Goal: Task Accomplishment & Management: Manage account settings

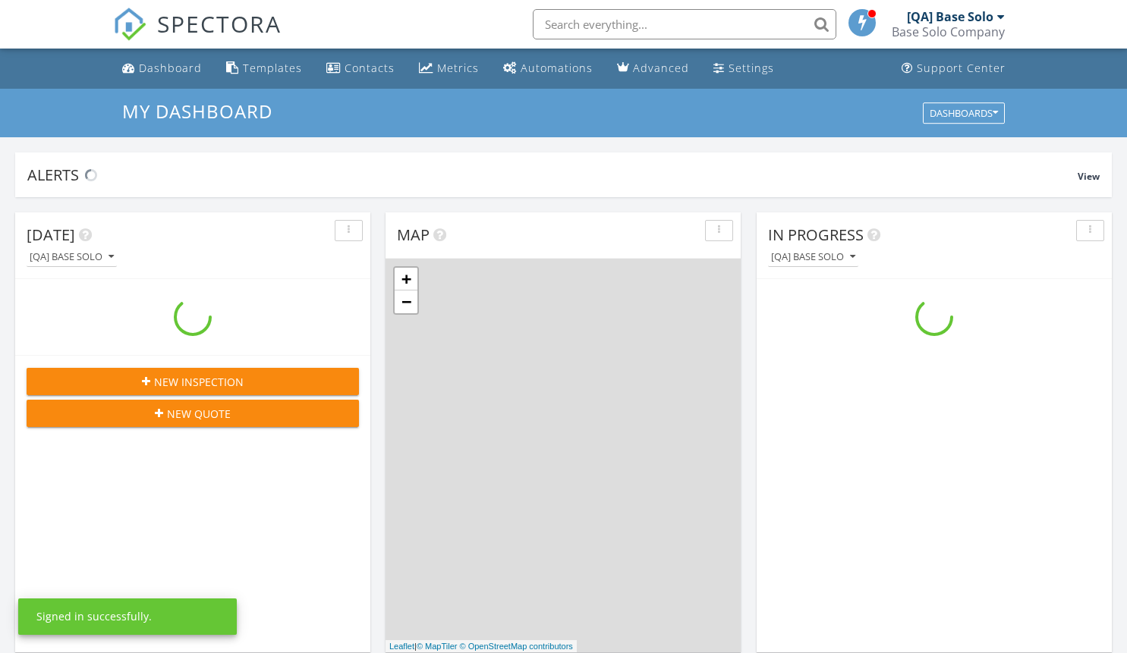
scroll to position [1404, 1150]
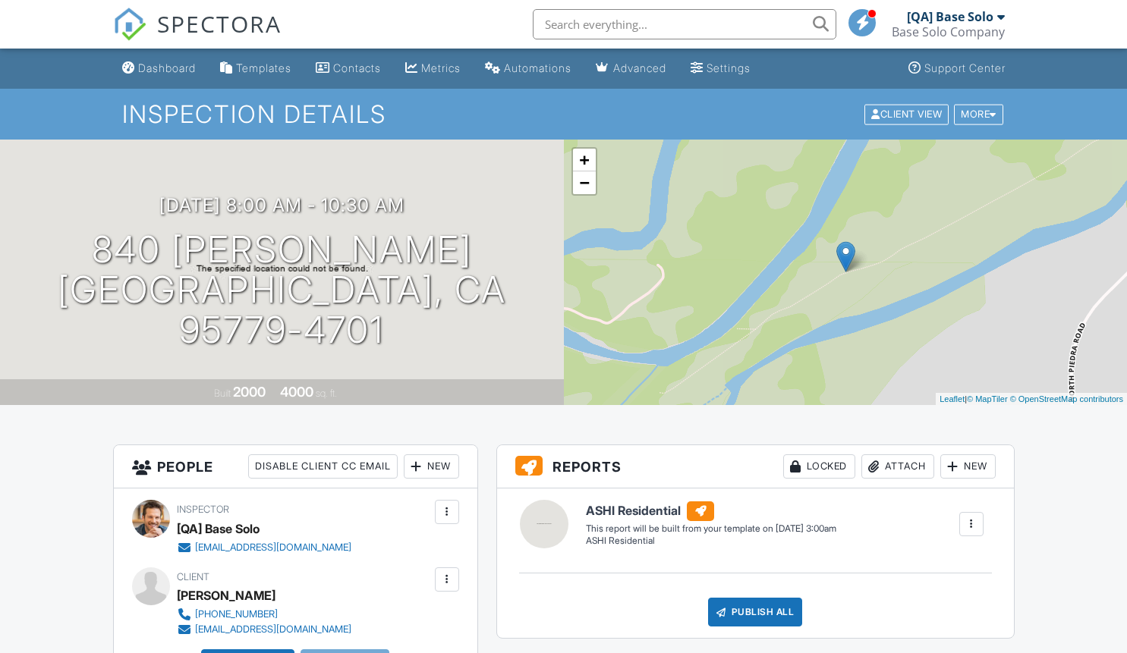
click at [446, 579] on div at bounding box center [446, 579] width 15 height 15
click at [360, 625] on li "Edit" at bounding box center [365, 626] width 169 height 38
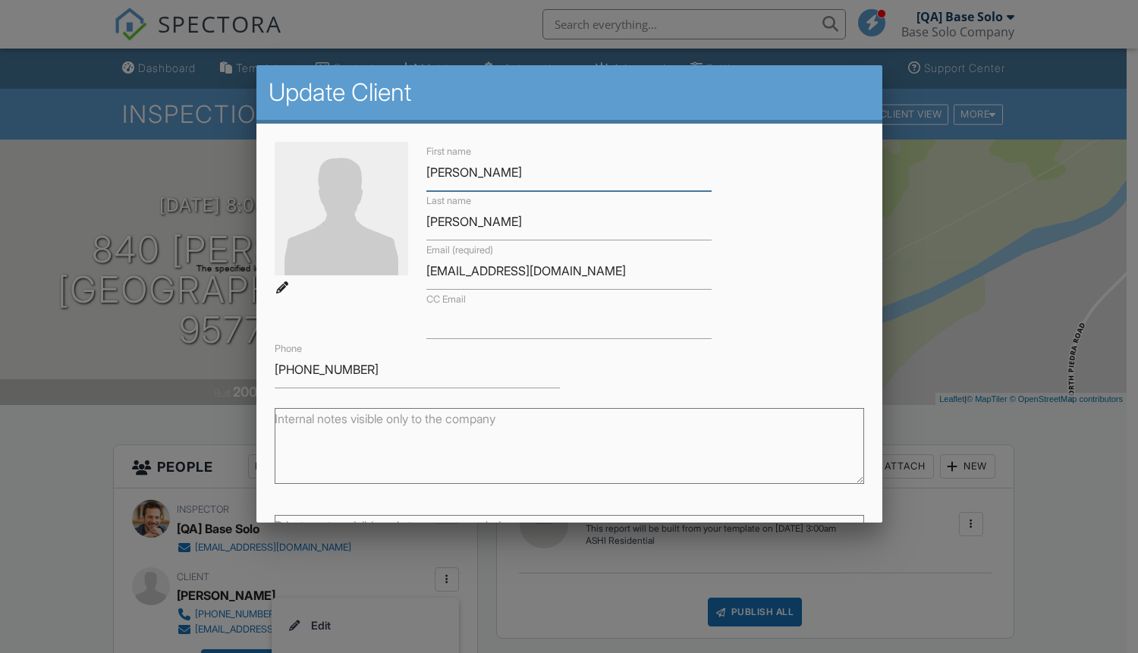
click at [563, 172] on input "Maymie" at bounding box center [569, 172] width 286 height 37
click at [563, 222] on input "Mohr" at bounding box center [569, 221] width 286 height 37
type input "Updated"
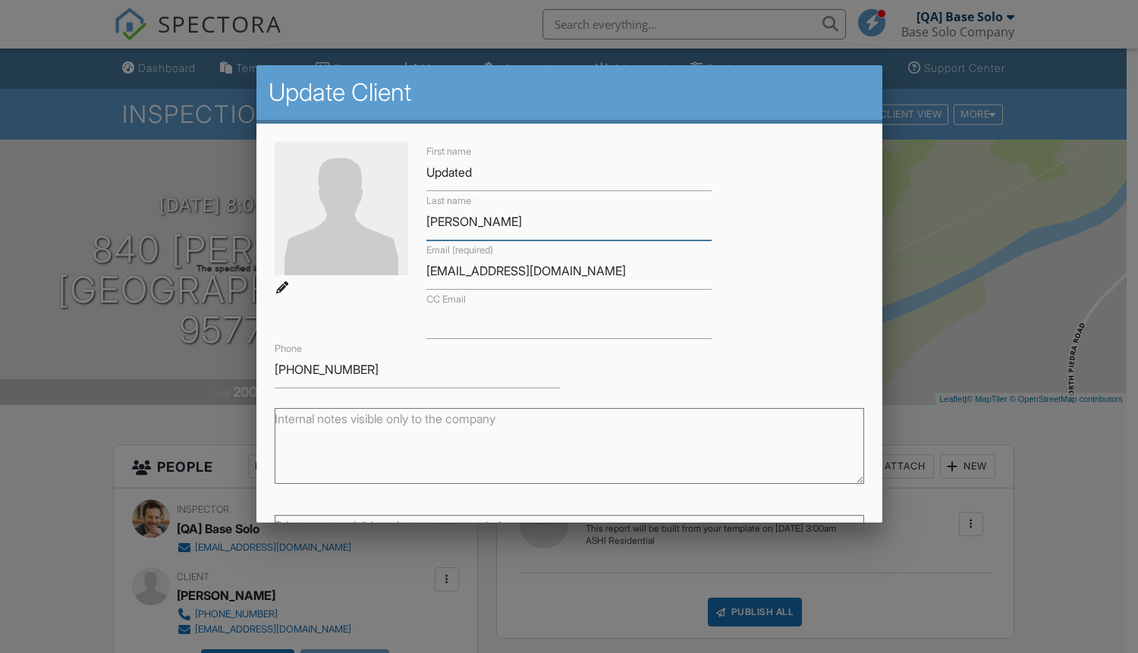
click at [563, 222] on input "Mohr" at bounding box center [569, 221] width 286 height 37
click at [563, 320] on input "CC Email" at bounding box center [569, 320] width 286 height 37
type input "Client"
click at [563, 320] on input "CC Email" at bounding box center [569, 320] width 286 height 37
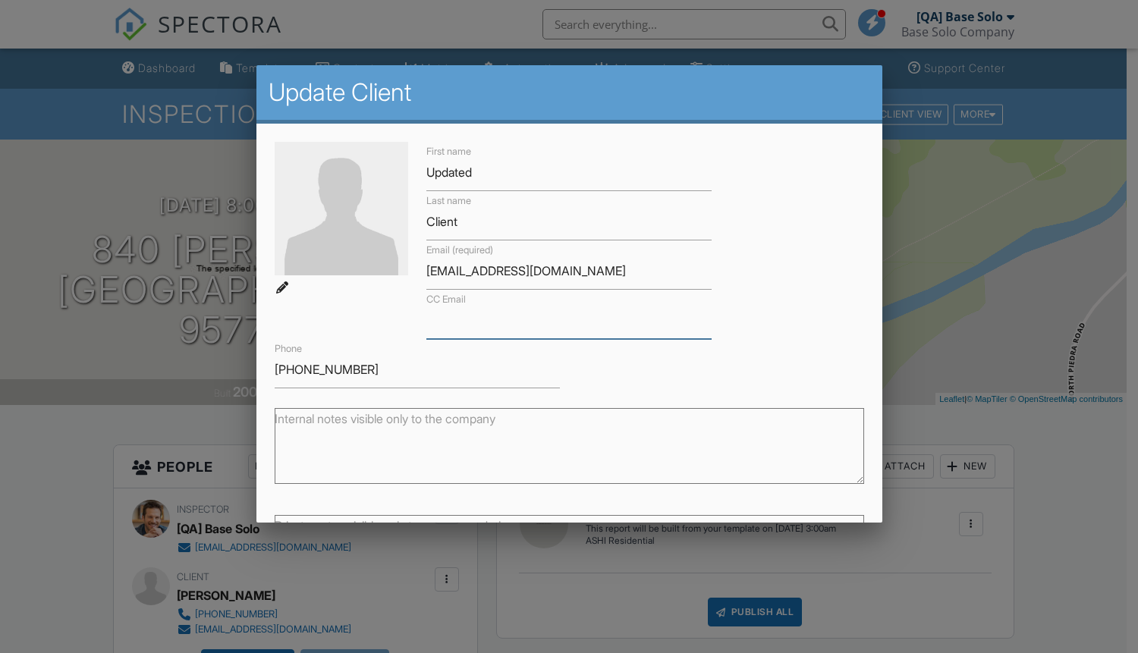
click at [563, 320] on input "CC Email" at bounding box center [569, 320] width 286 height 37
click at [414, 369] on input "880-924-0064" at bounding box center [418, 369] width 286 height 37
type input "[EMAIL_ADDRESS][DOMAIN_NAME]"
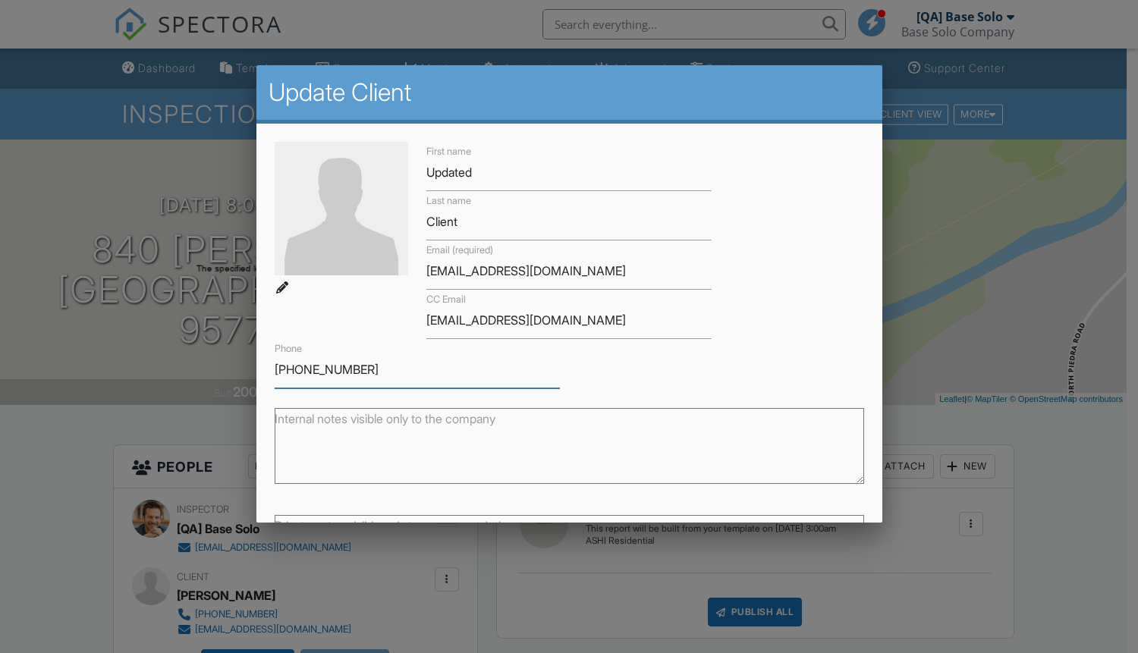
click at [414, 369] on input "880-924-0064" at bounding box center [418, 369] width 286 height 37
click at [563, 446] on textarea "Internal notes visible only to the company" at bounding box center [570, 446] width 590 height 76
type input "1234567890"
click at [563, 446] on textarea "Internal notes visible only to the company" at bounding box center [570, 446] width 590 height 76
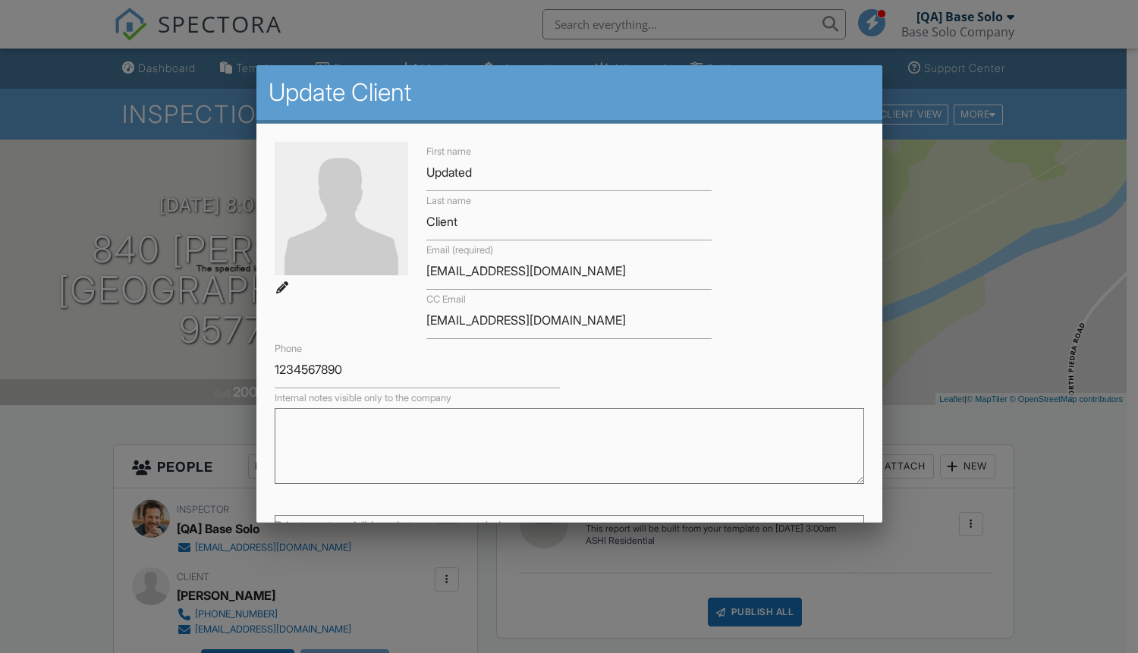
click at [563, 446] on textarea "Internal notes visible only to the company" at bounding box center [570, 446] width 590 height 76
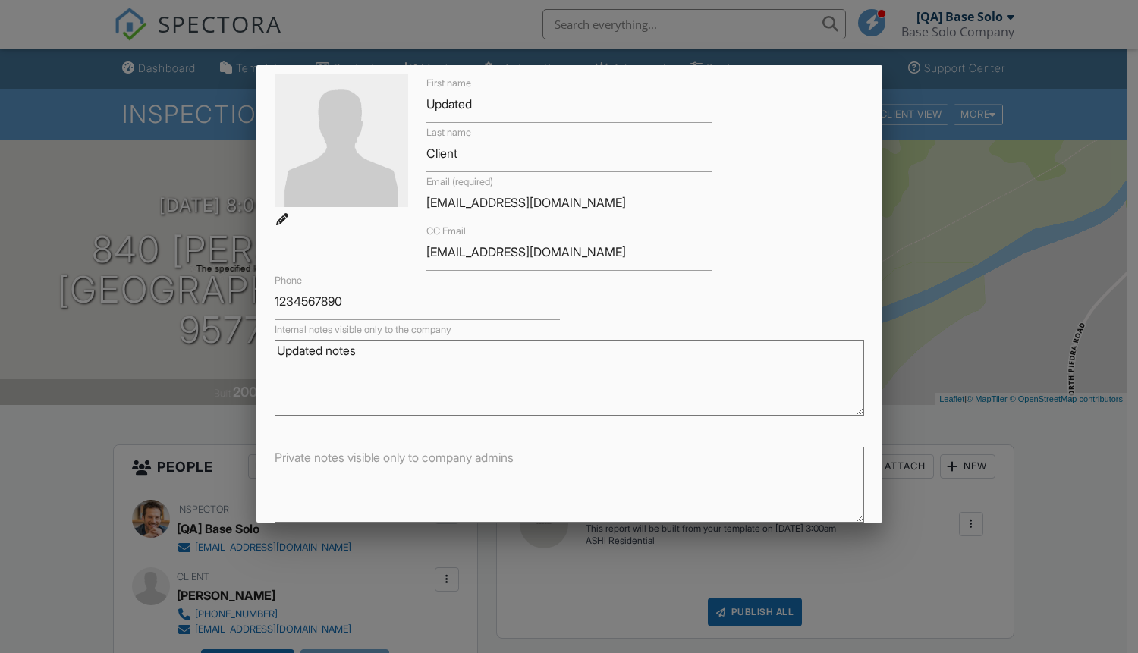
click at [563, 485] on textarea "Private notes visible only to company admins" at bounding box center [570, 485] width 590 height 76
type textarea "Updated notes"
click at [563, 485] on textarea "Private notes visible only to company admins" at bounding box center [570, 485] width 590 height 76
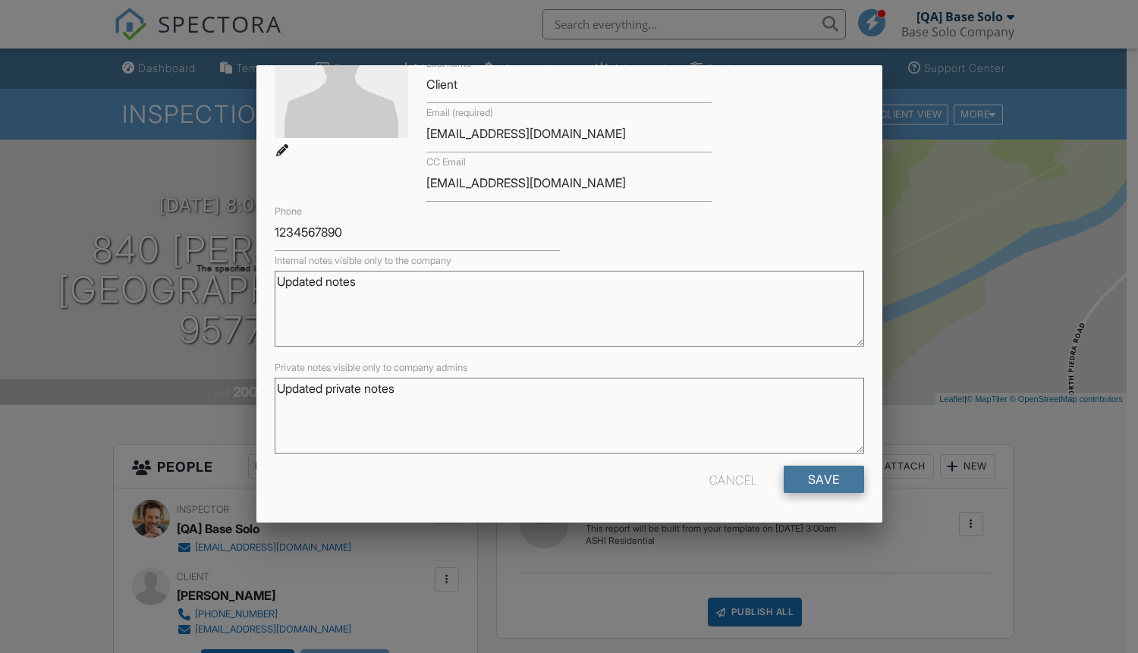
click at [812, 479] on input "Save" at bounding box center [824, 479] width 80 height 27
type textarea "Updated private notes"
click at [812, 479] on input "Save" at bounding box center [824, 479] width 80 height 27
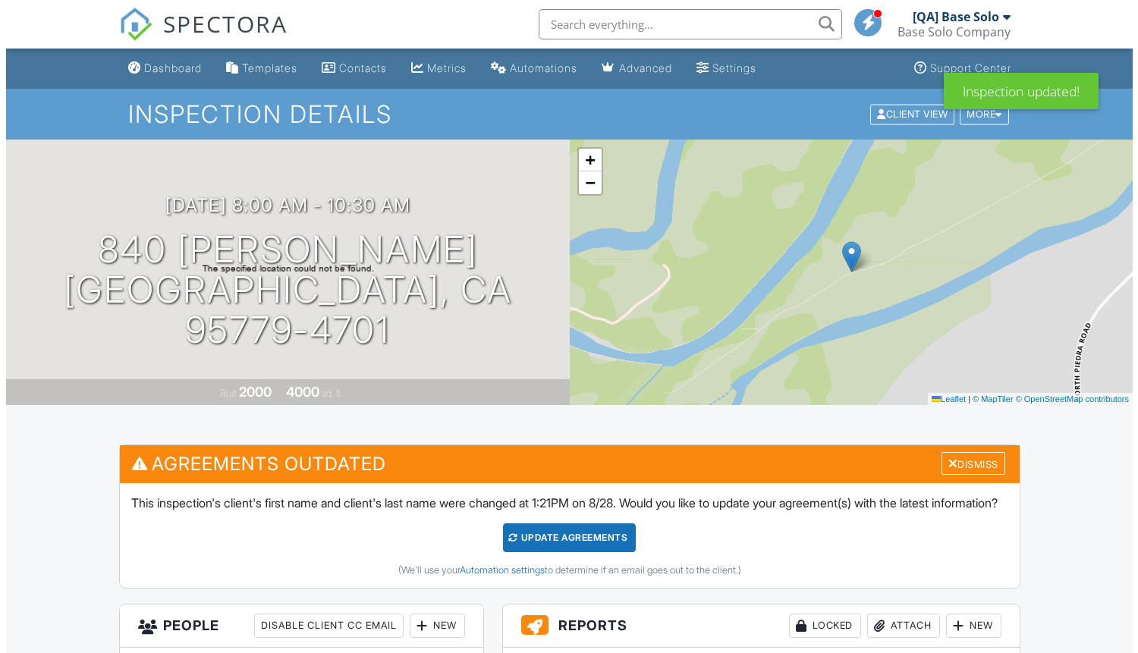
scroll to position [476, 0]
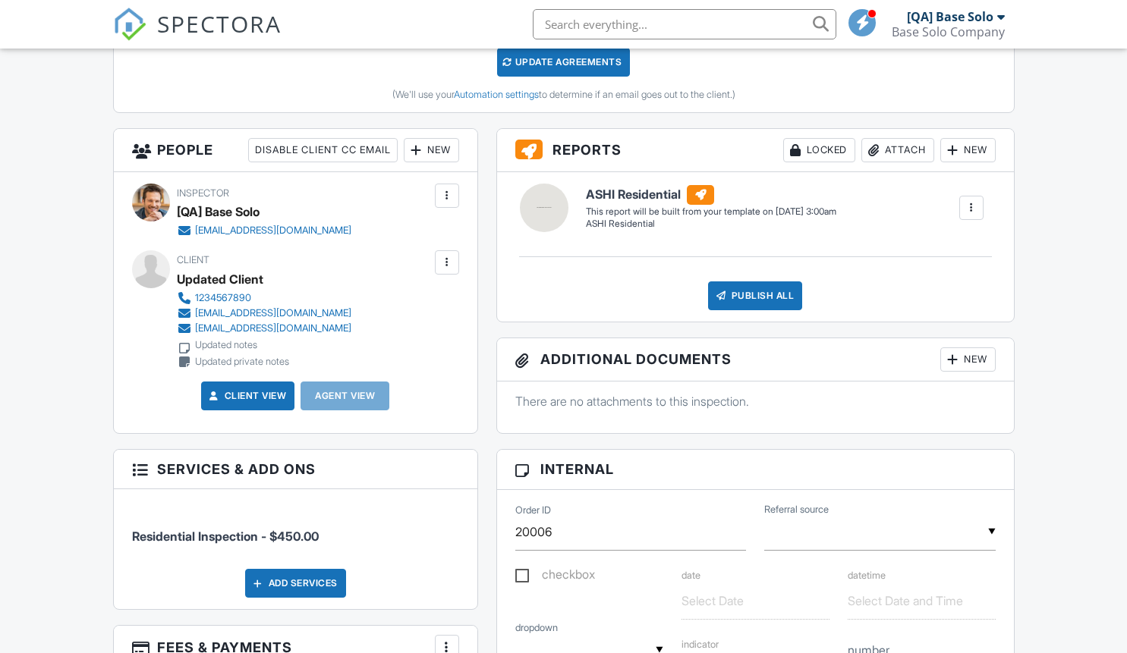
click at [446, 270] on div at bounding box center [446, 262] width 15 height 15
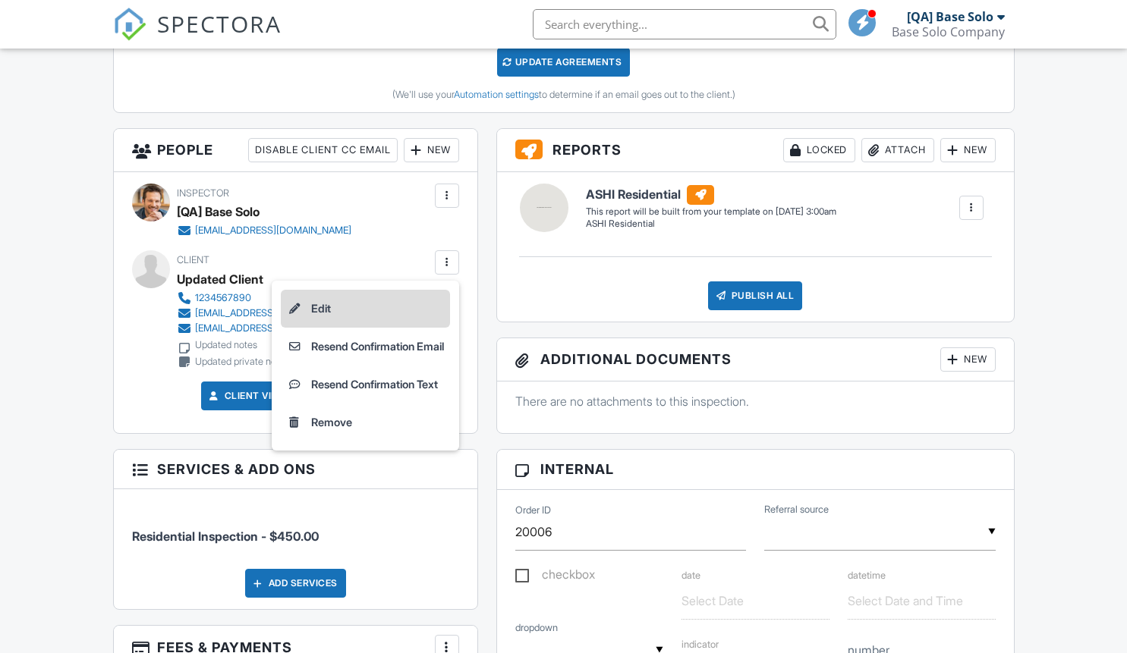
click at [360, 325] on li "Edit" at bounding box center [365, 309] width 169 height 38
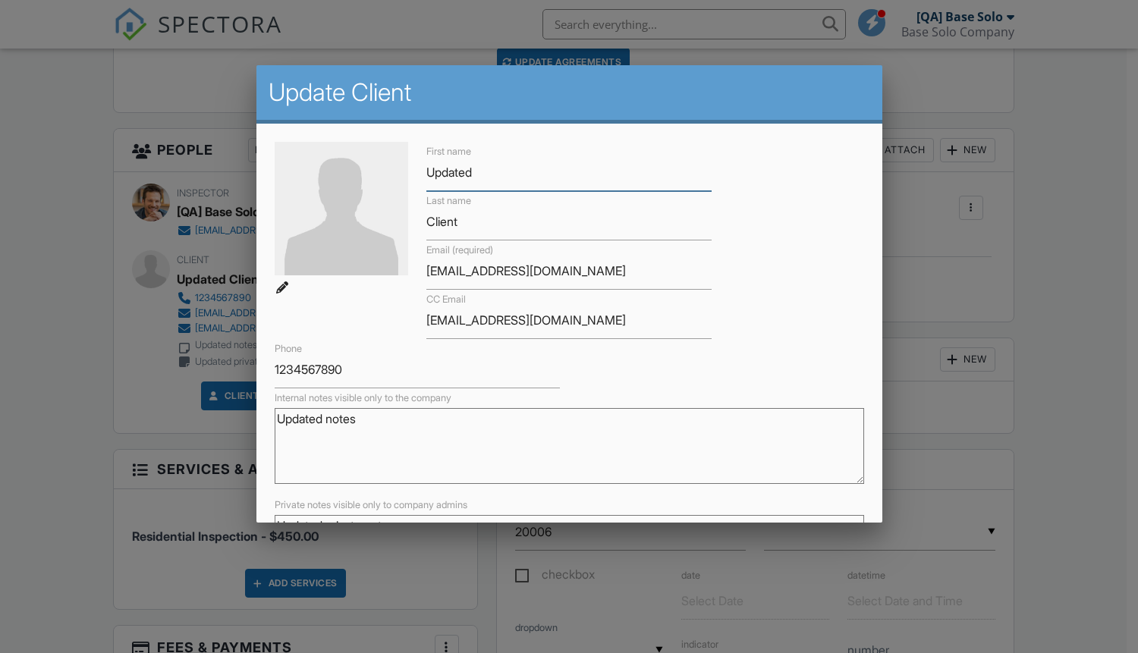
scroll to position [137, 0]
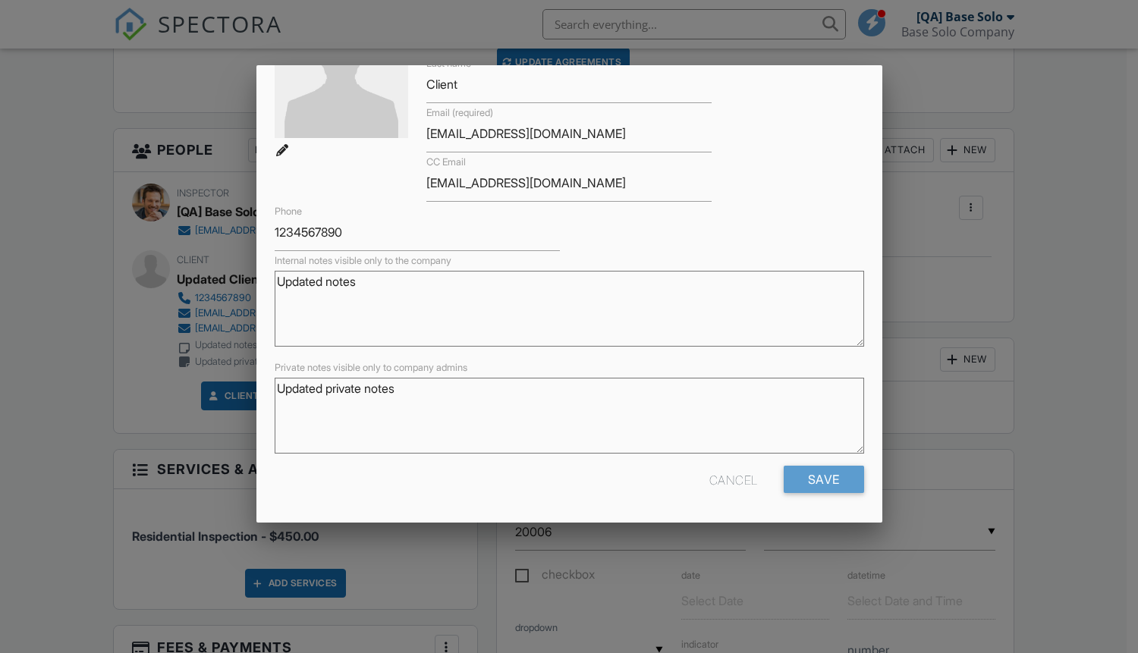
click at [720, 479] on div "Cancel" at bounding box center [733, 479] width 49 height 27
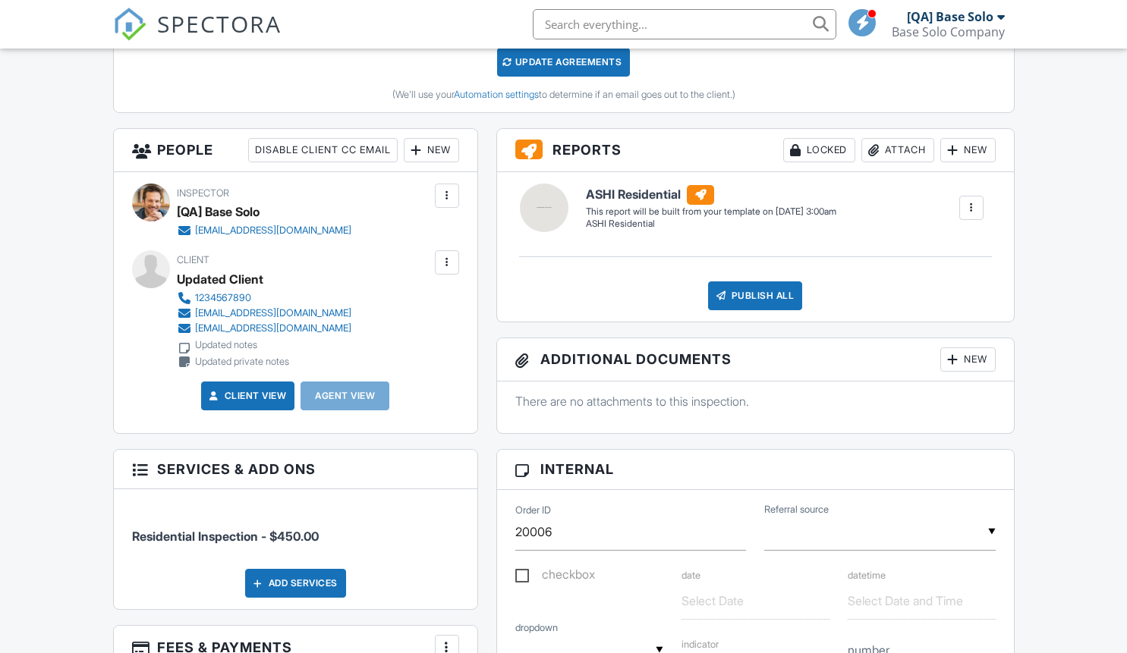
click at [446, 270] on div at bounding box center [446, 262] width 15 height 15
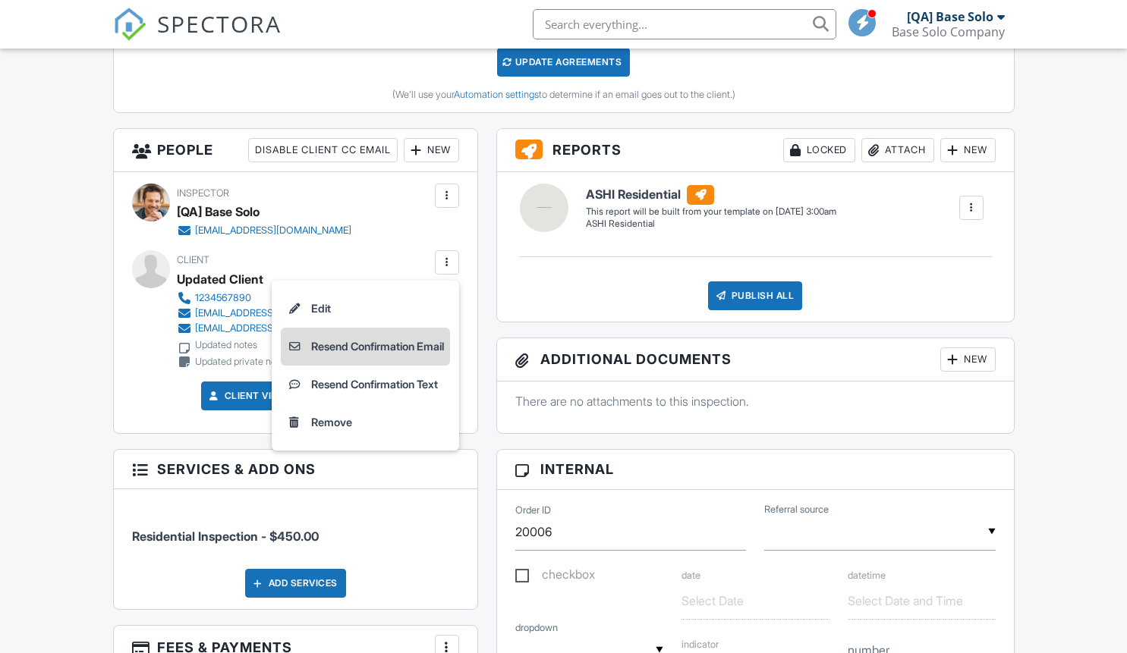
click at [360, 363] on li "Resend Confirmation Email" at bounding box center [365, 347] width 169 height 38
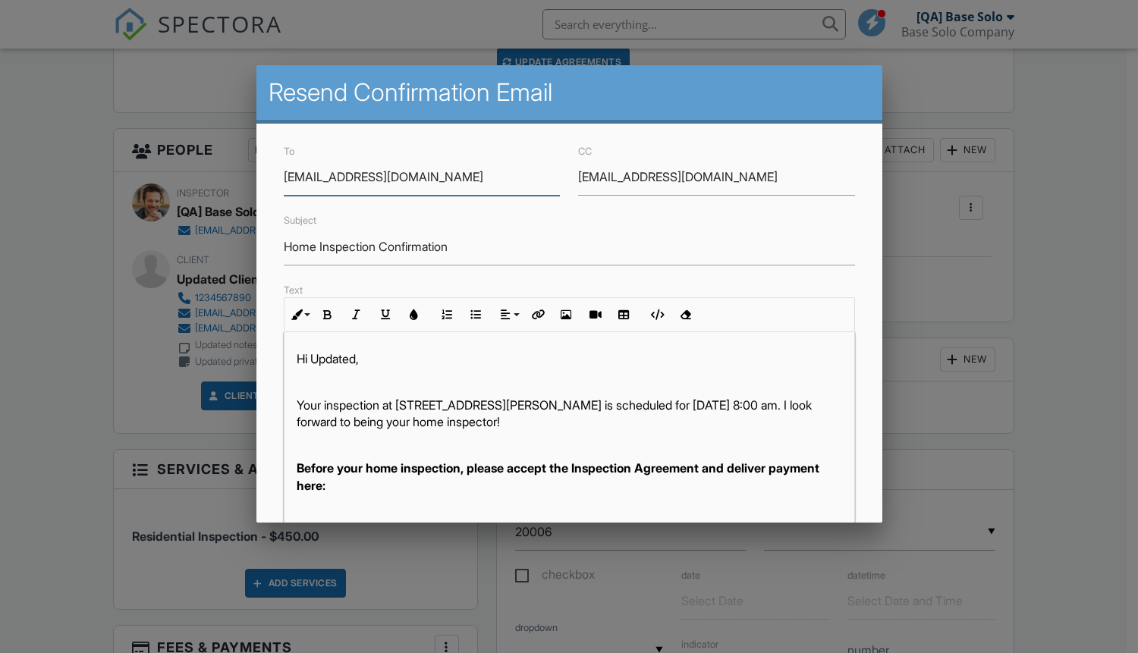
click at [708, 177] on input "[EMAIL_ADDRESS][DOMAIN_NAME]" at bounding box center [716, 177] width 277 height 37
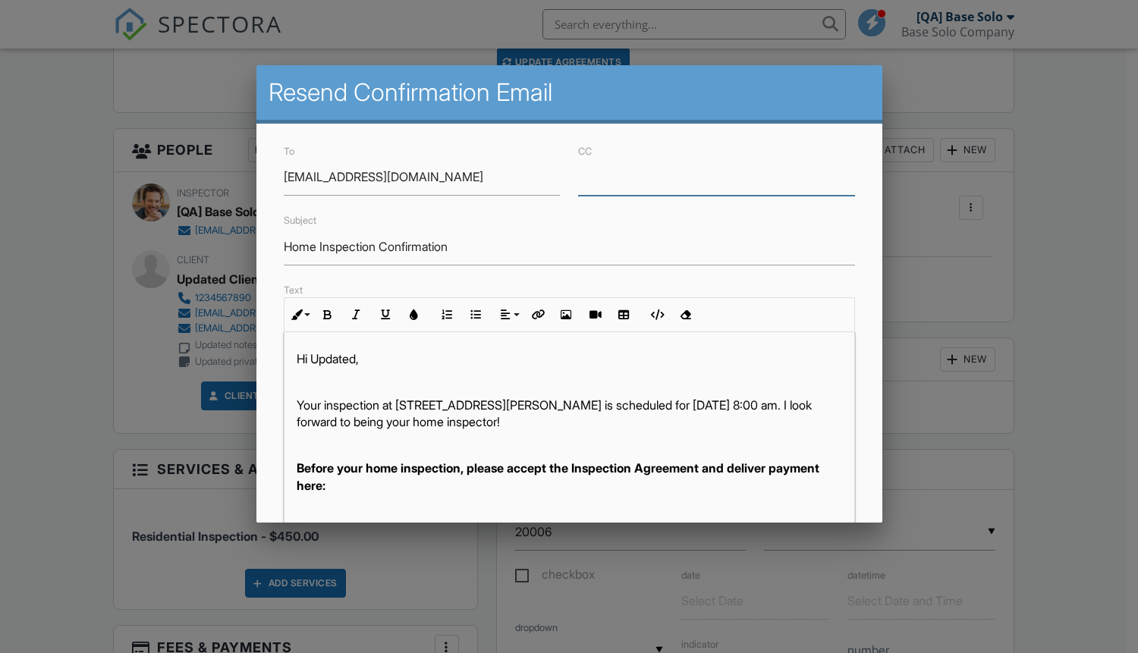
click at [563, 247] on input "Home Inspection Confirmation" at bounding box center [569, 246] width 571 height 37
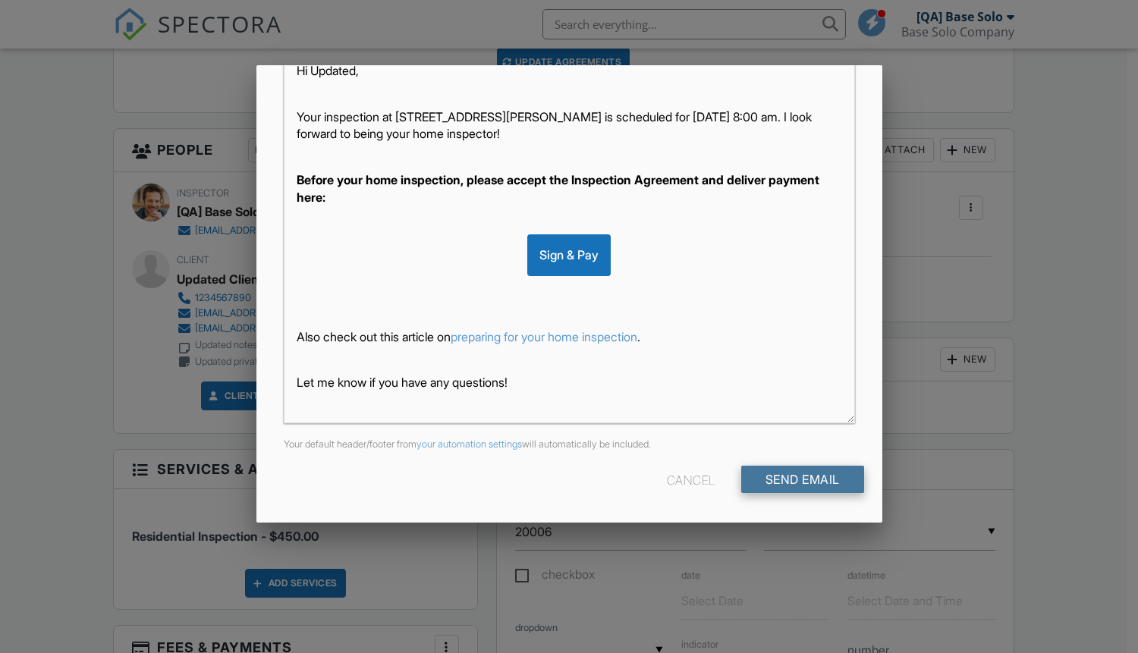
click at [790, 480] on input "Send Email" at bounding box center [802, 479] width 123 height 27
type input "Resend Confirmation Client"
click at [790, 480] on input "Send Email" at bounding box center [802, 479] width 123 height 27
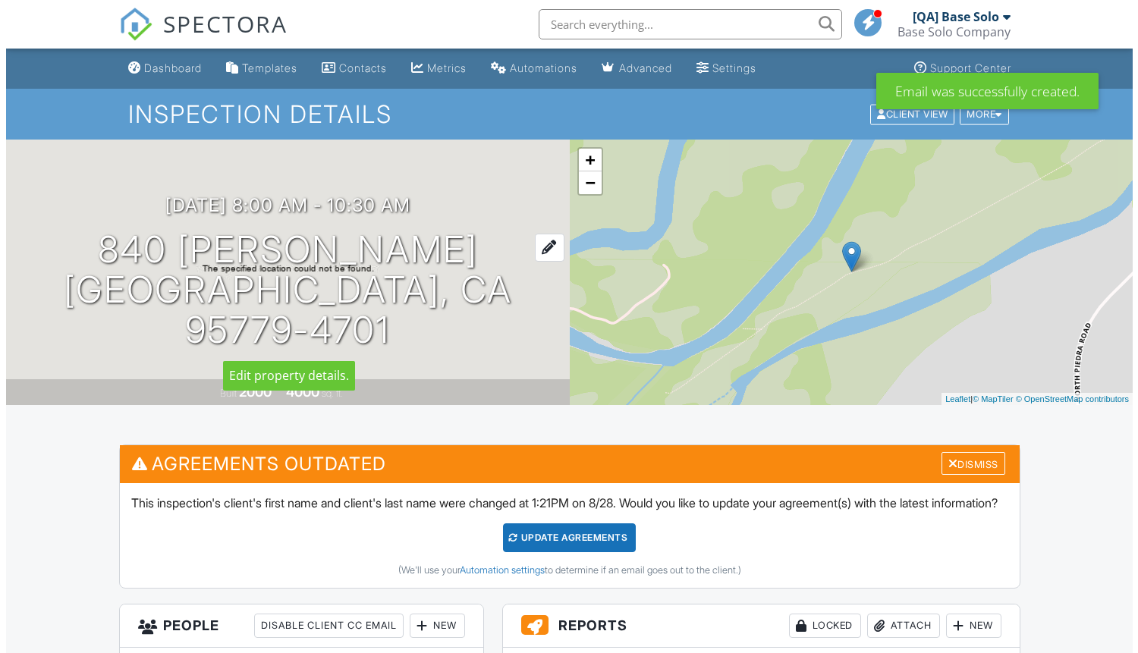
scroll to position [429, 0]
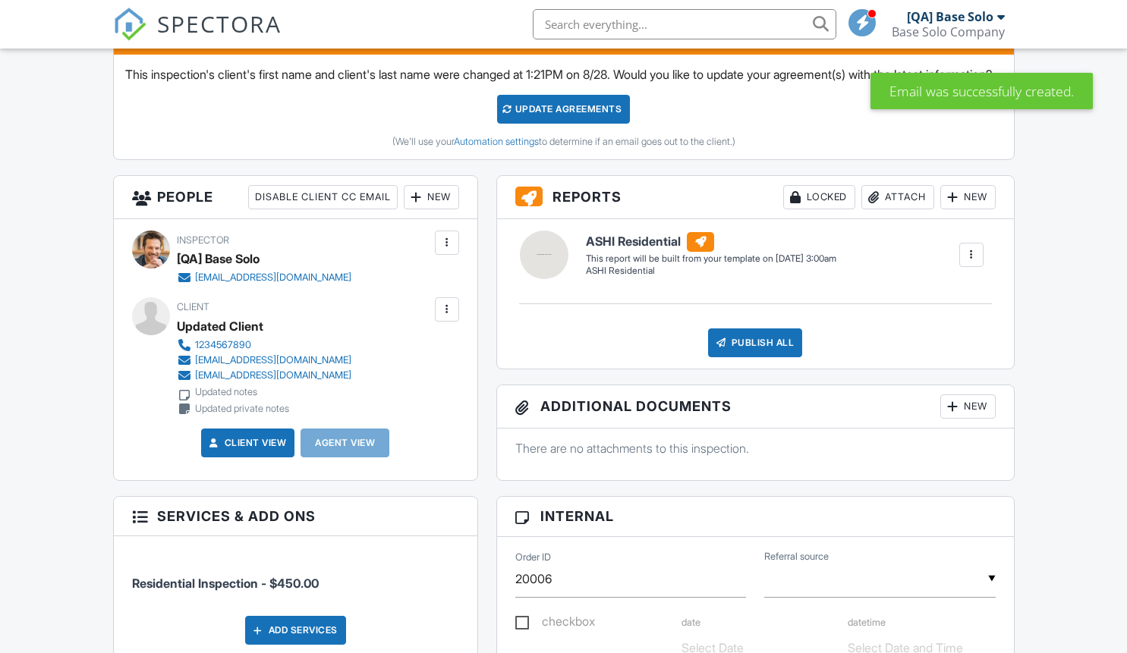
click at [446, 317] on div at bounding box center [446, 309] width 15 height 15
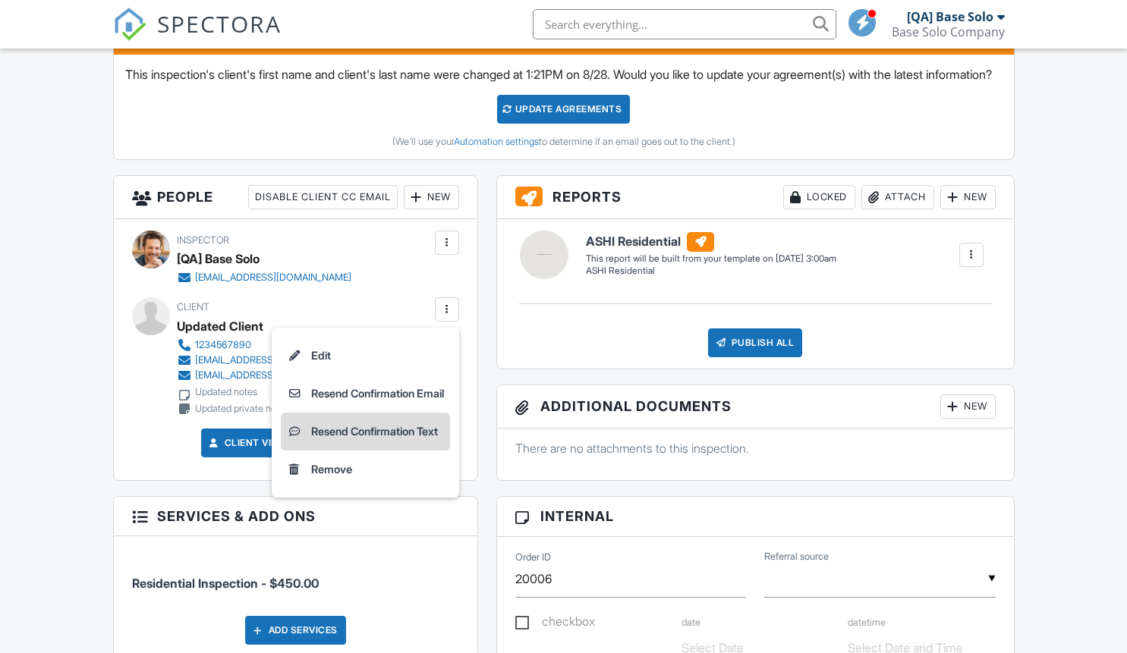
click at [360, 448] on li "Resend Confirmation Text" at bounding box center [365, 432] width 169 height 38
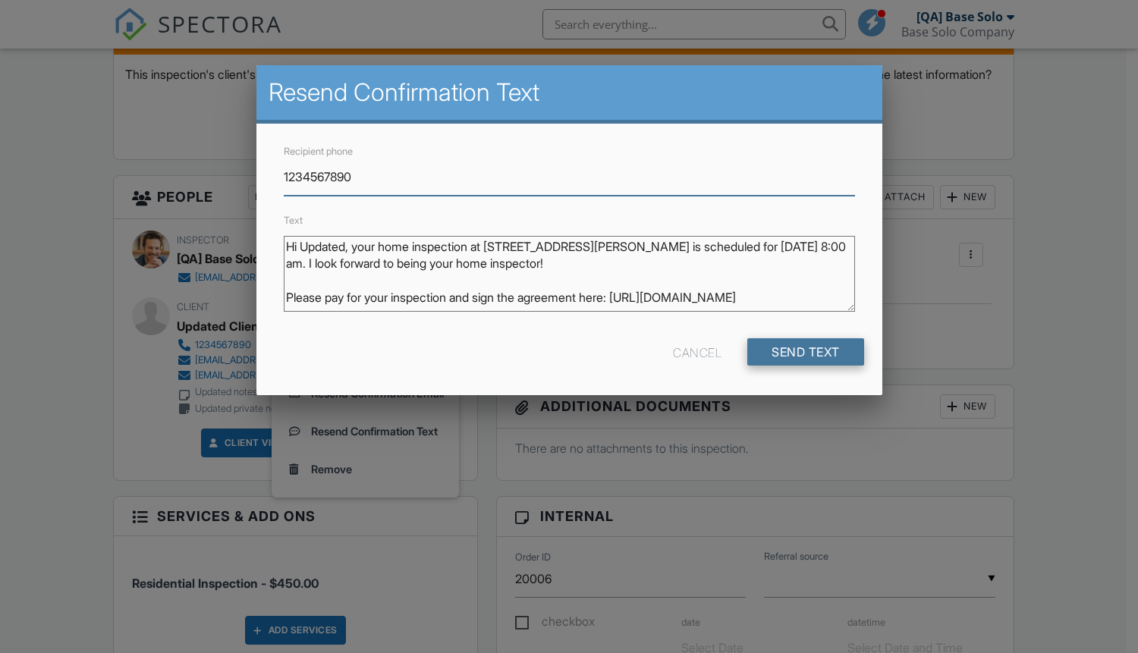
click at [804, 352] on input "Send Text" at bounding box center [805, 351] width 117 height 27
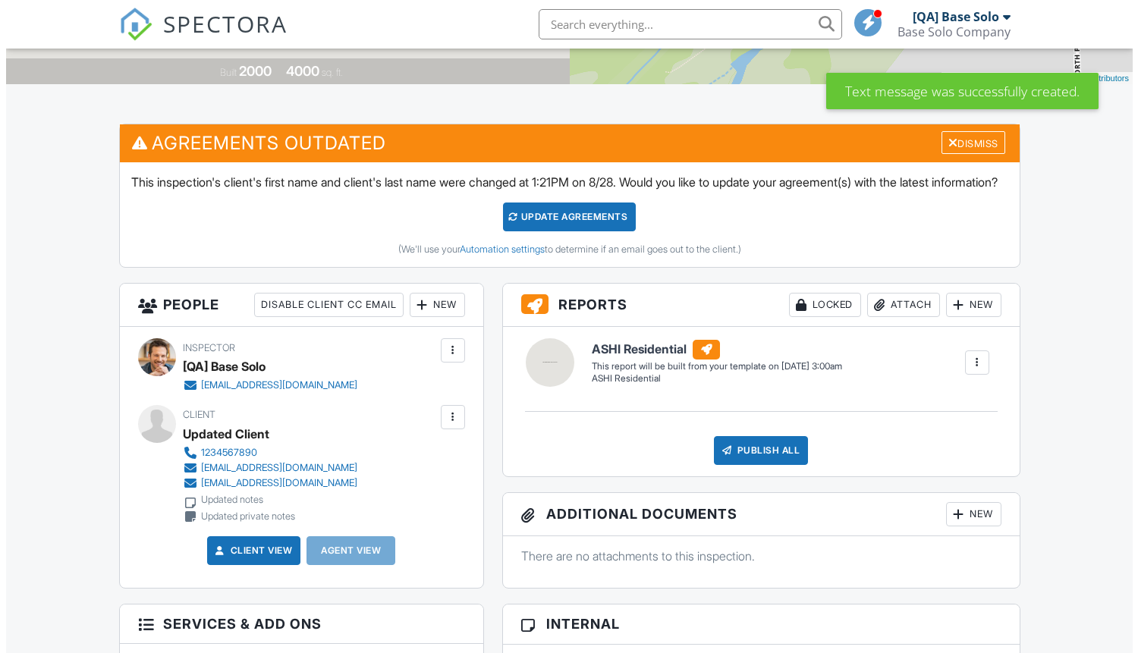
scroll to position [322, 0]
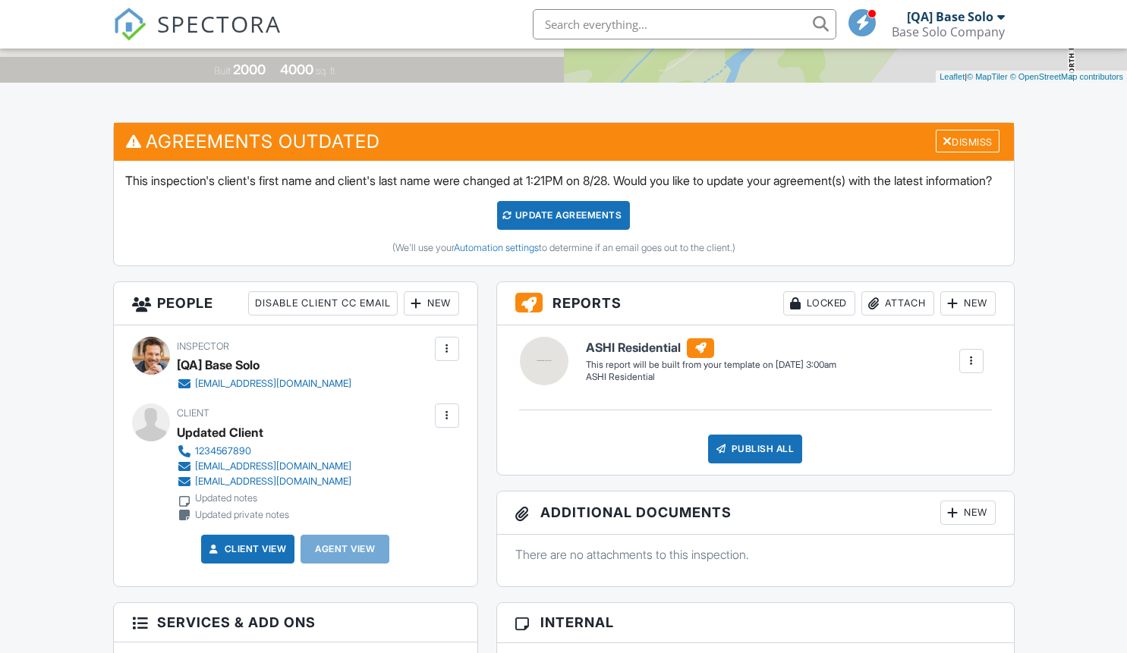
click at [446, 423] on div at bounding box center [446, 415] width 15 height 15
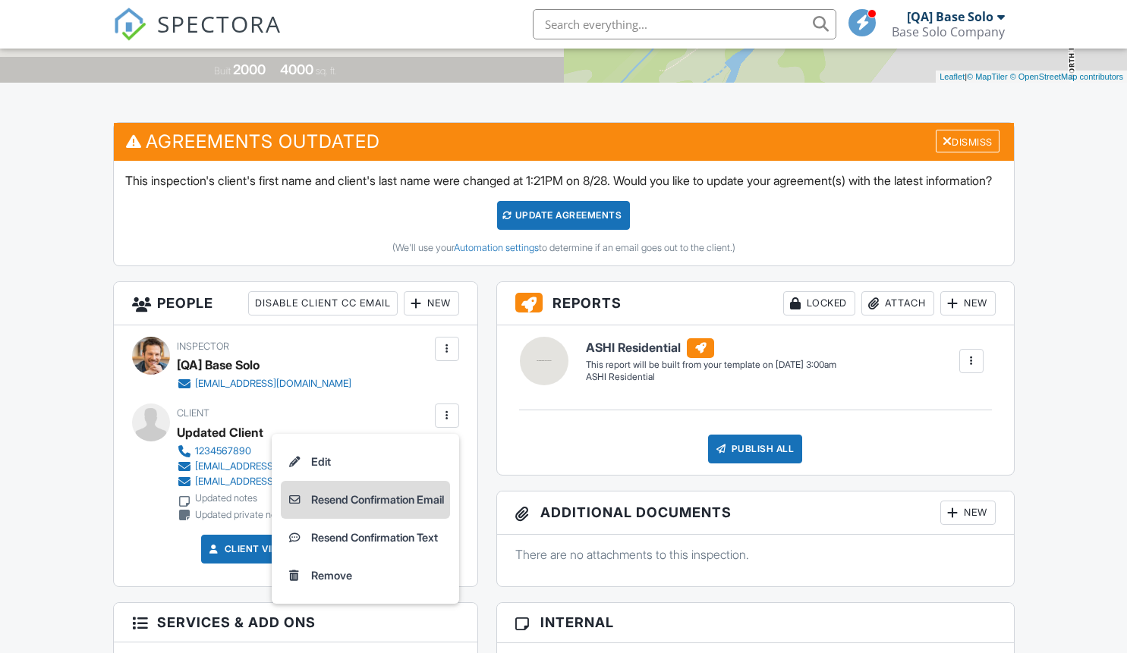
click at [360, 517] on li "Resend Confirmation Email" at bounding box center [365, 500] width 169 height 38
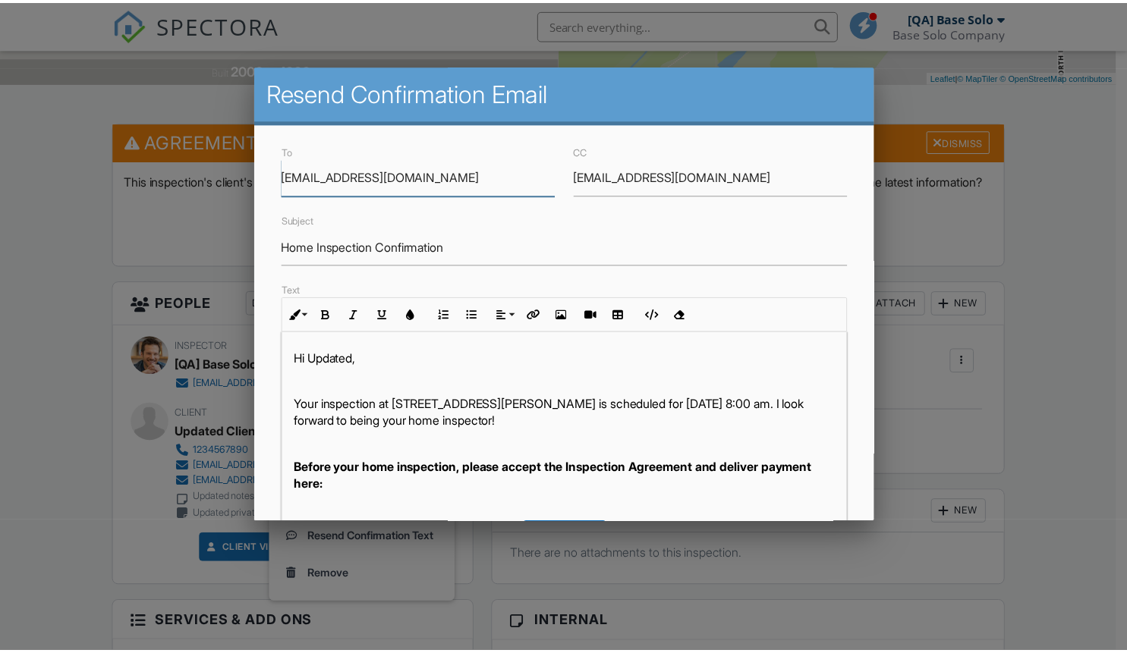
scroll to position [288, 0]
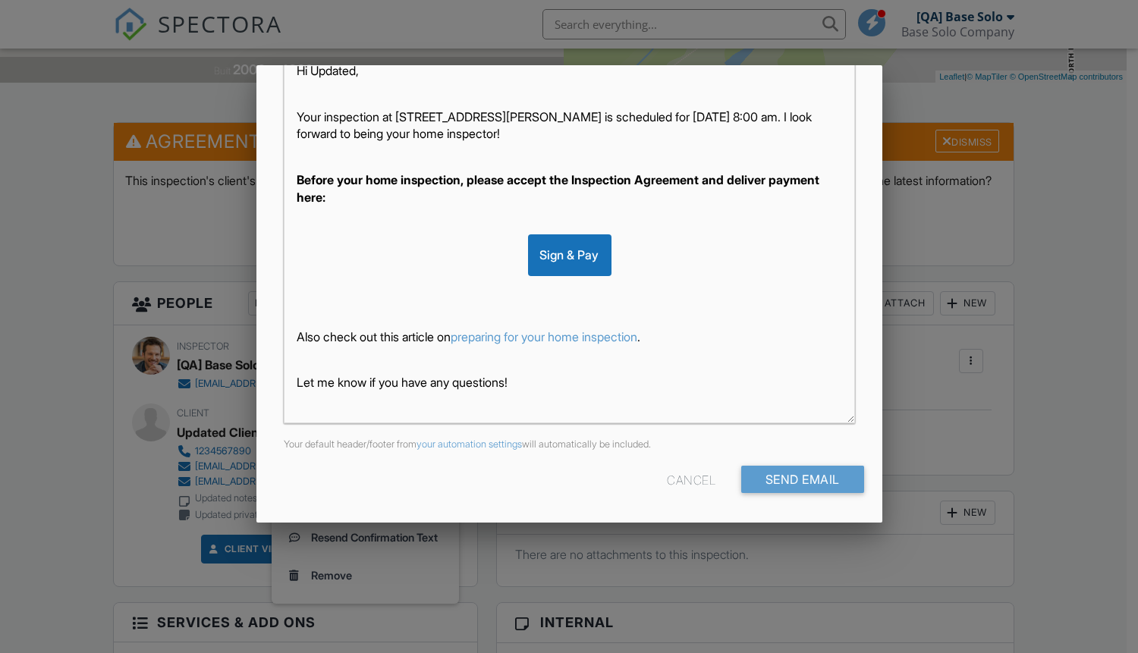
click at [676, 480] on div "Cancel" at bounding box center [691, 479] width 49 height 27
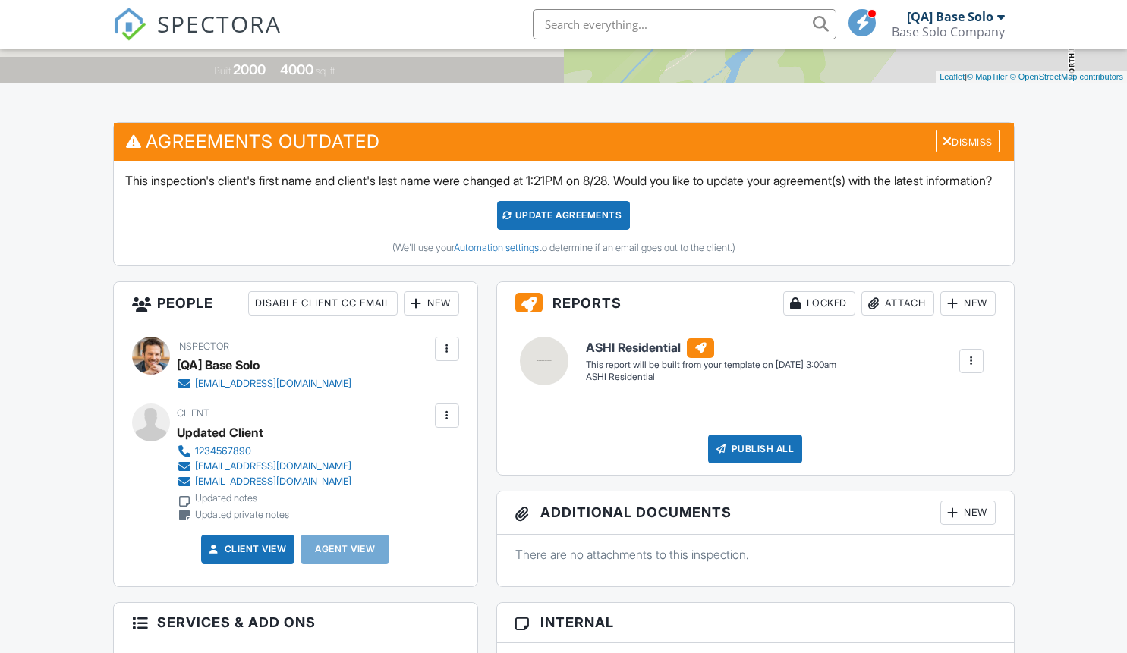
click at [446, 423] on div at bounding box center [446, 415] width 15 height 15
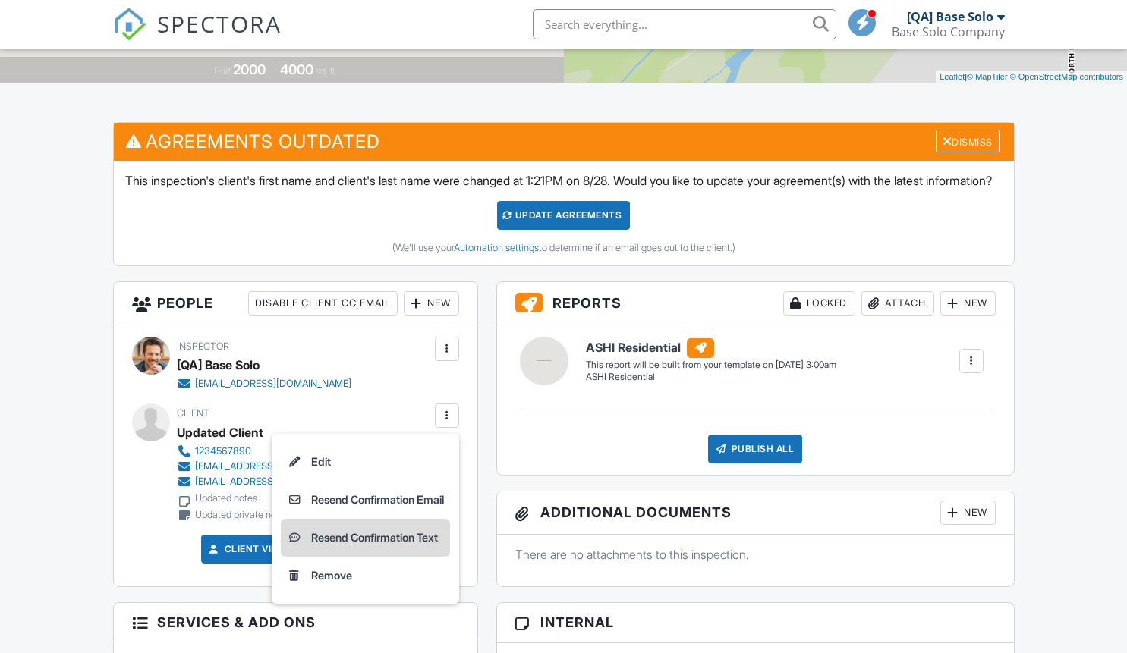
click at [360, 555] on li "Resend Confirmation Text" at bounding box center [365, 538] width 169 height 38
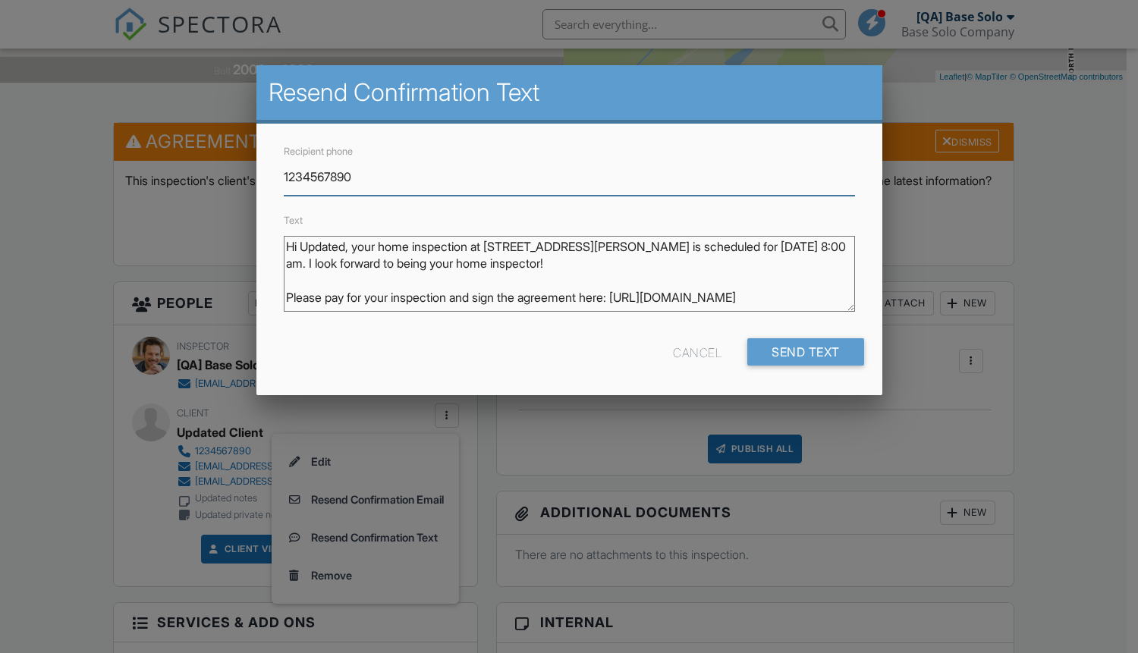
click at [693, 352] on div "Cancel" at bounding box center [697, 351] width 49 height 27
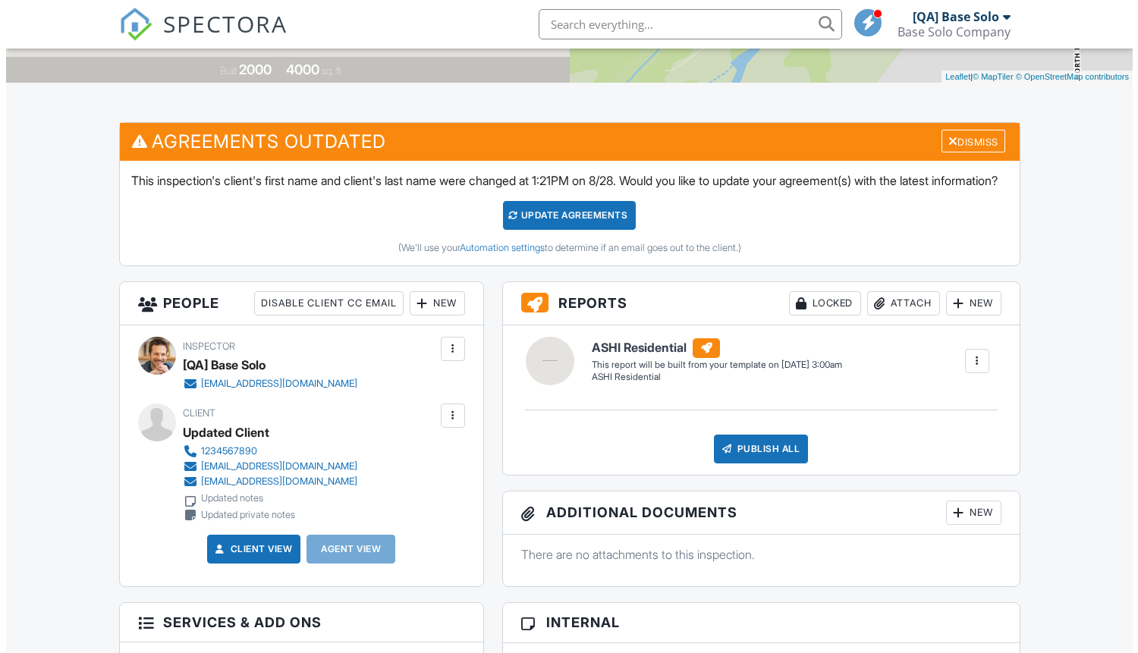
scroll to position [0, 0]
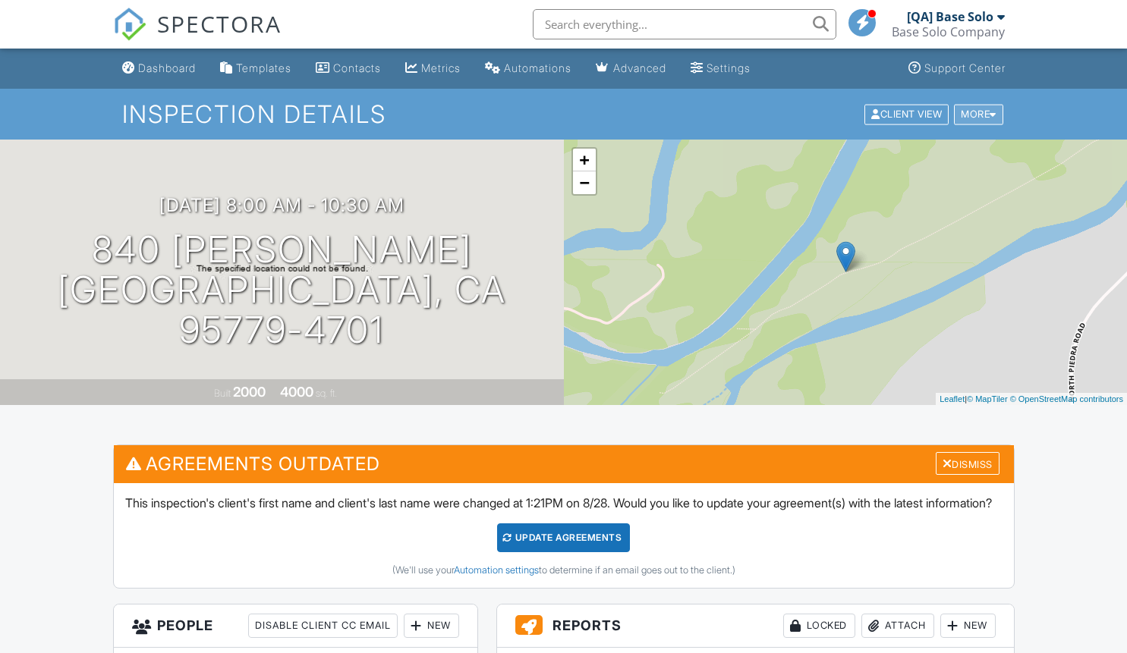
click at [976, 114] on div "More" at bounding box center [978, 114] width 49 height 20
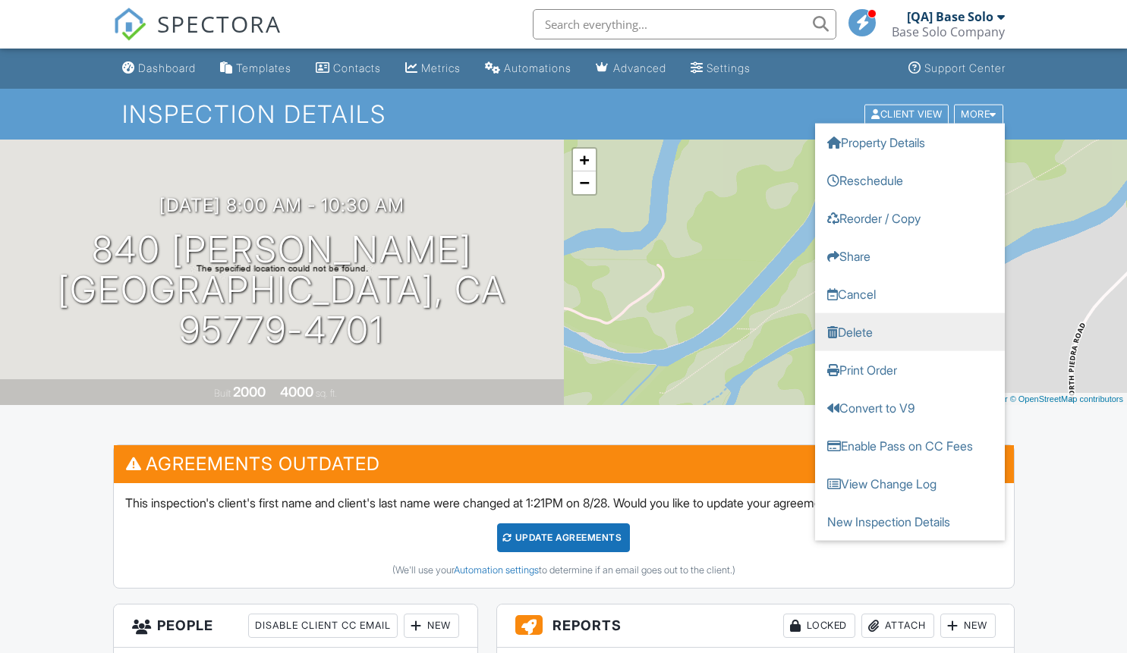
click at [909, 332] on link "Delete" at bounding box center [910, 332] width 190 height 38
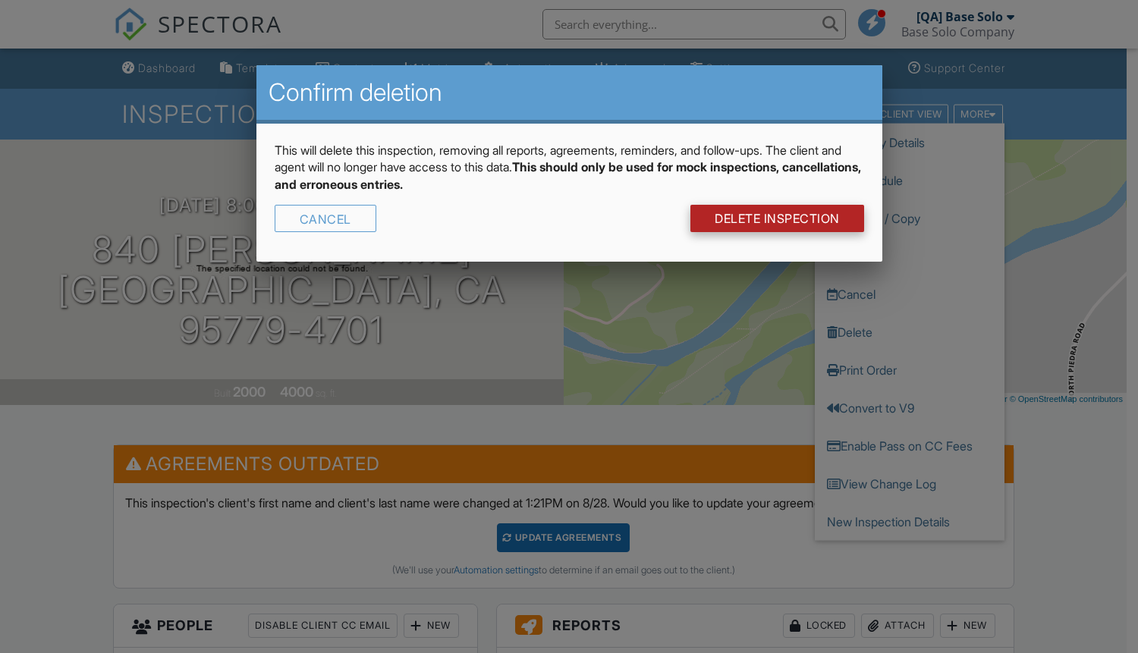
click at [775, 219] on link "DELETE Inspection" at bounding box center [777, 218] width 174 height 27
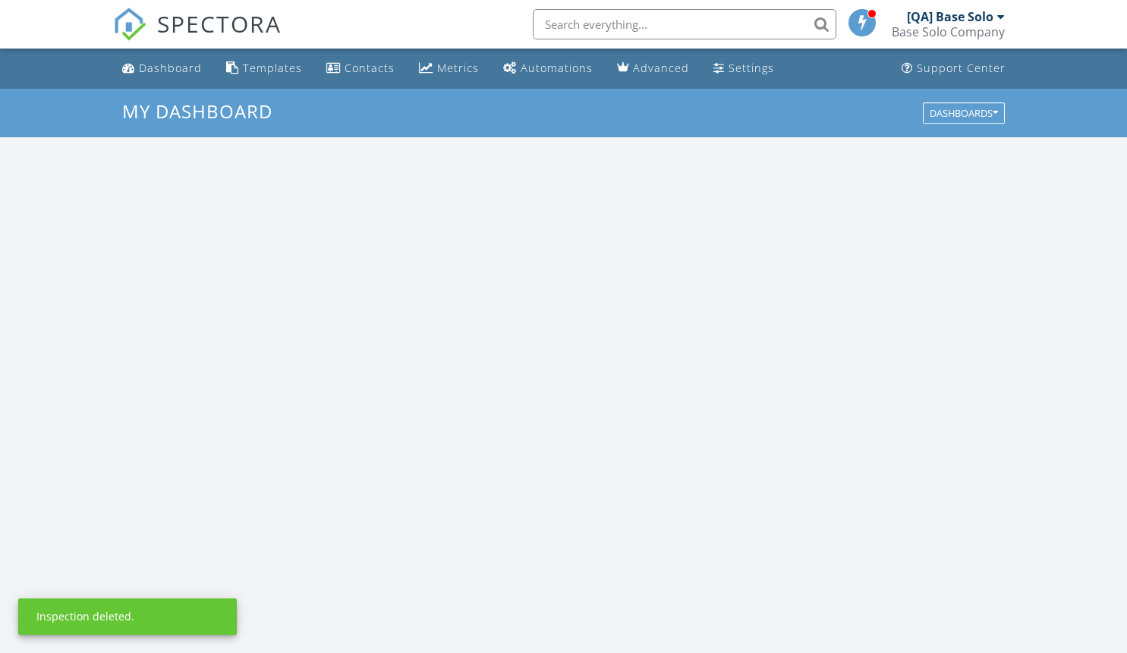
scroll to position [1404, 1150]
